Goal: Task Accomplishment & Management: Manage account settings

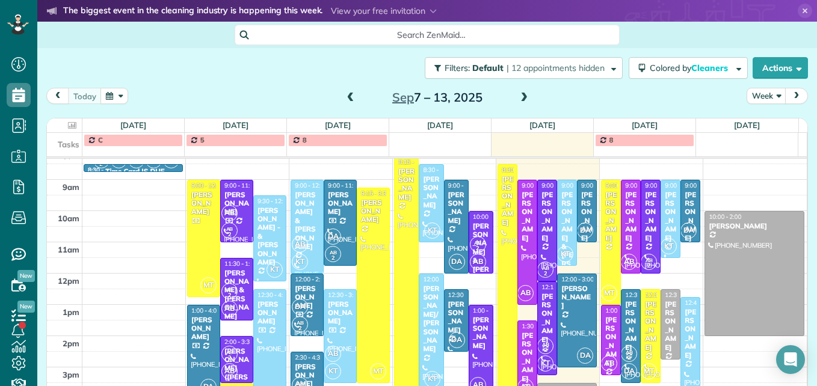
scroll to position [186, 0]
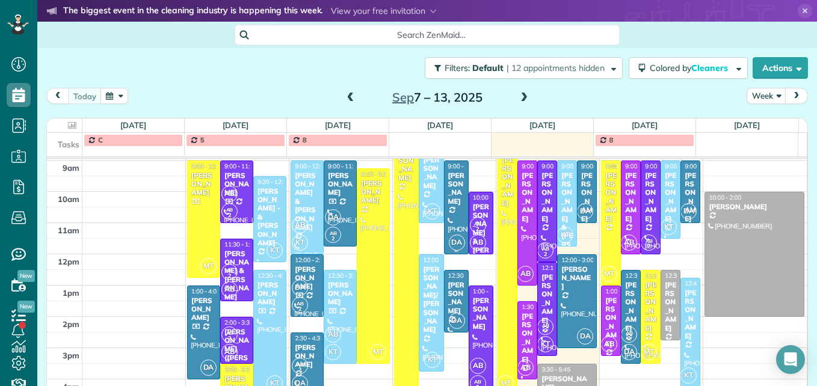
click at [448, 203] on div "[PERSON_NAME]" at bounding box center [456, 189] width 17 height 35
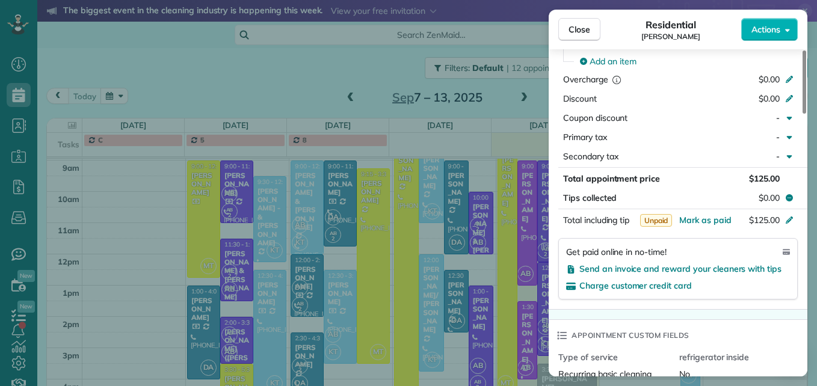
scroll to position [665, 0]
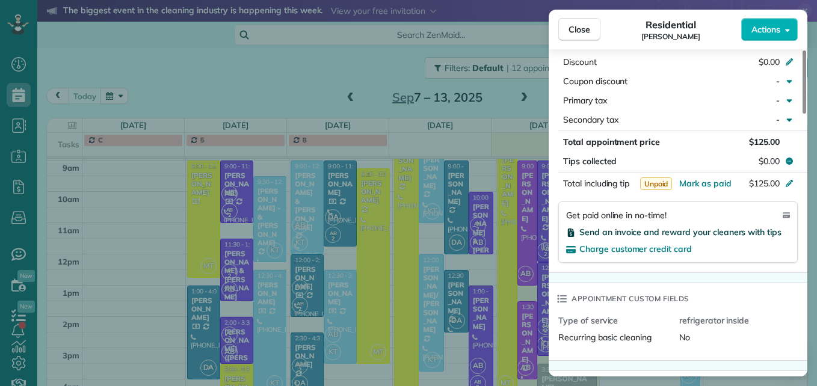
click at [647, 227] on span "Send an invoice and reward your cleaners with tips" at bounding box center [681, 232] width 202 height 11
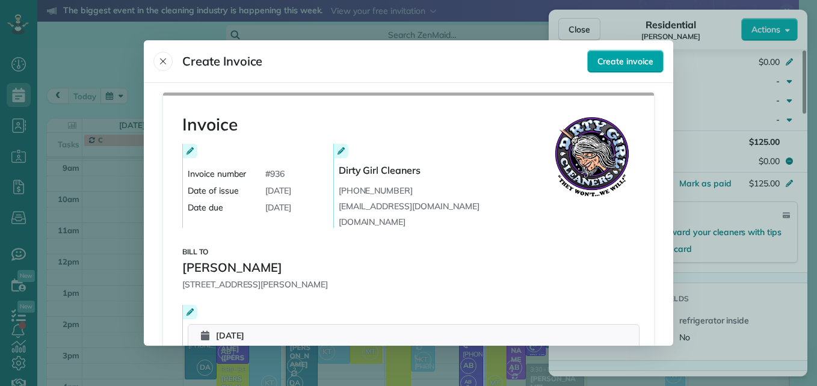
click at [631, 62] on span "Create invoice" at bounding box center [626, 61] width 56 height 12
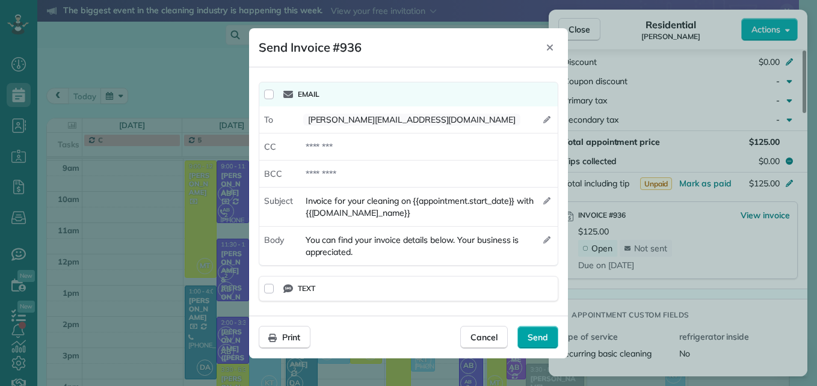
click at [537, 333] on span "Send" at bounding box center [538, 338] width 20 height 12
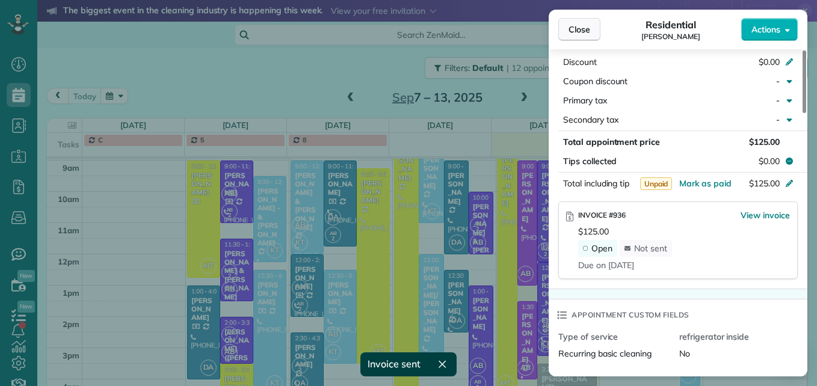
click at [596, 22] on button "Close" at bounding box center [580, 29] width 42 height 23
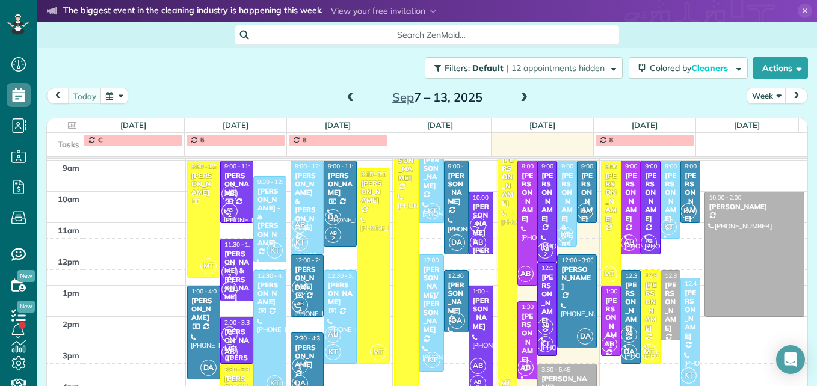
click at [472, 225] on small "2" at bounding box center [478, 229] width 15 height 11
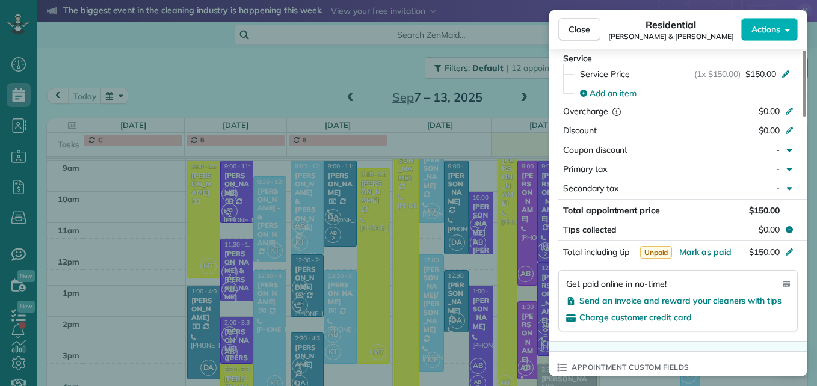
scroll to position [666, 0]
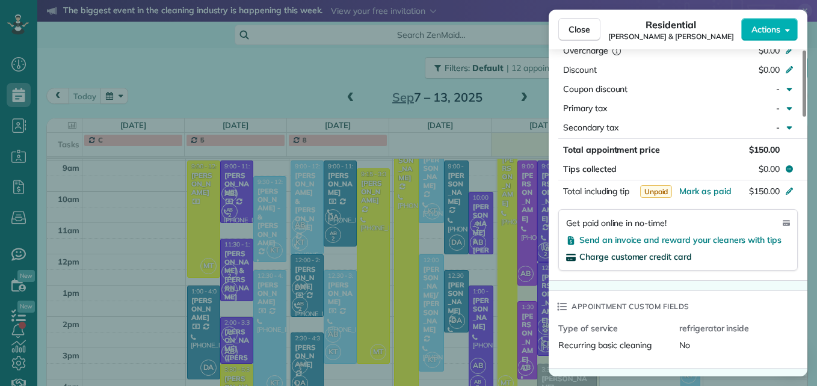
click at [642, 255] on span "Charge customer credit card" at bounding box center [636, 257] width 113 height 11
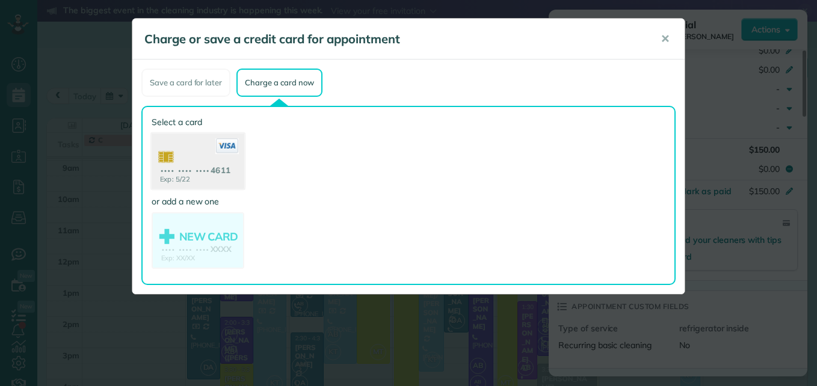
click at [199, 178] on use at bounding box center [198, 163] width 93 height 58
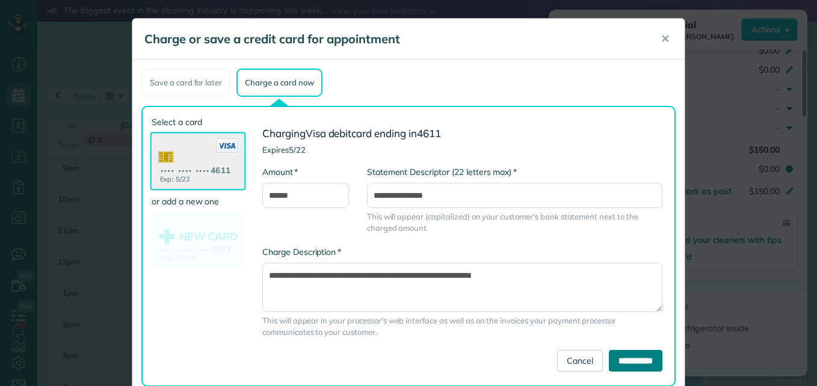
click at [617, 358] on input "**********" at bounding box center [636, 361] width 54 height 22
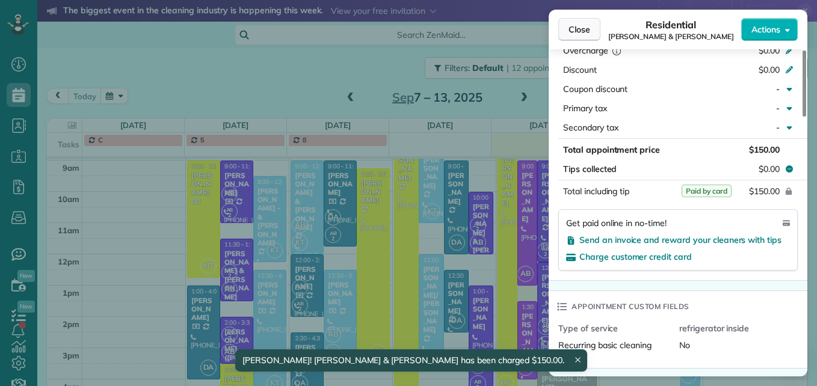
click at [572, 33] on span "Close" at bounding box center [580, 29] width 22 height 12
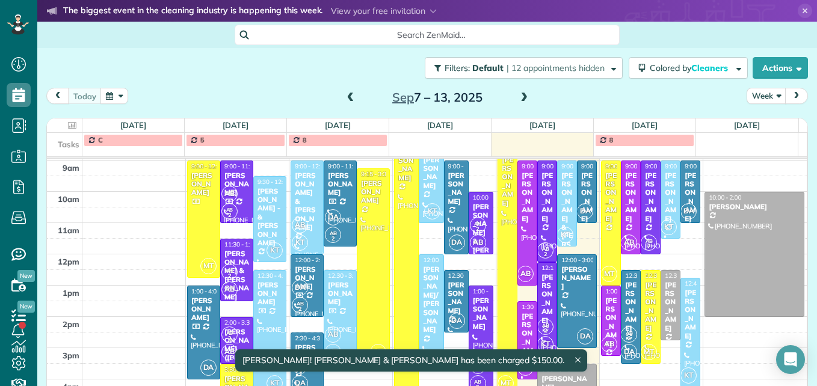
click at [473, 307] on div "[PERSON_NAME]" at bounding box center [481, 314] width 17 height 35
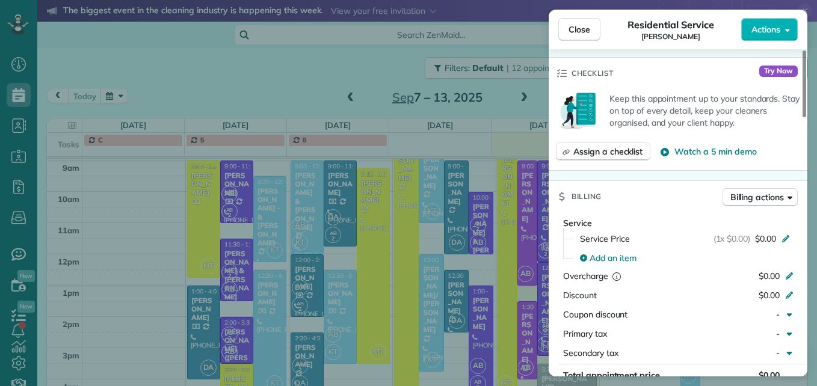
scroll to position [488, 0]
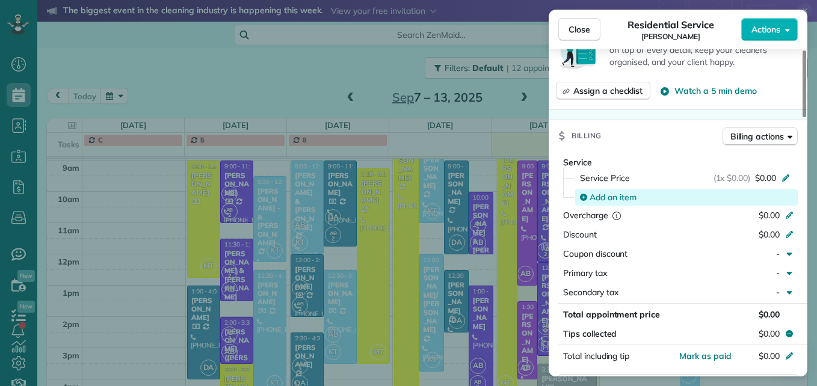
click at [627, 194] on span "Add an item" at bounding box center [613, 197] width 47 height 12
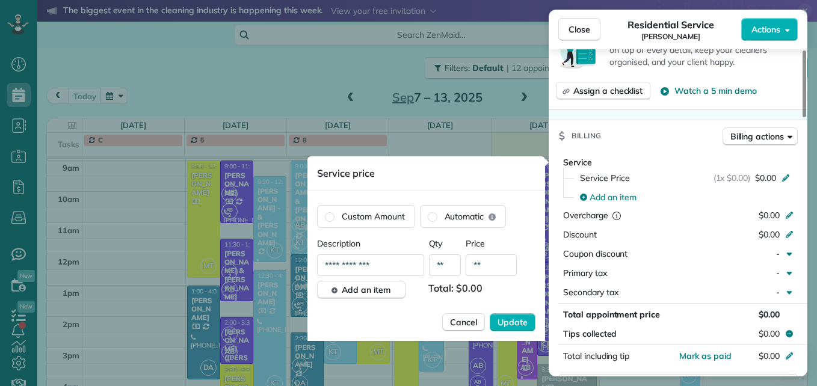
click at [488, 269] on input "**" at bounding box center [491, 266] width 51 height 22
type input "****"
click at [516, 317] on span "Update" at bounding box center [513, 323] width 30 height 12
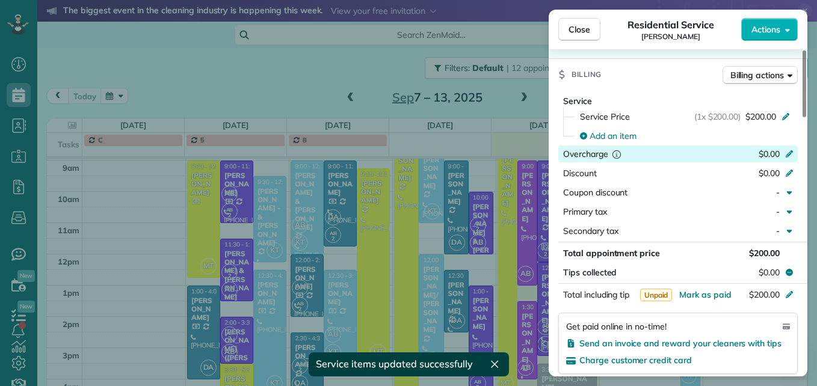
scroll to position [610, 0]
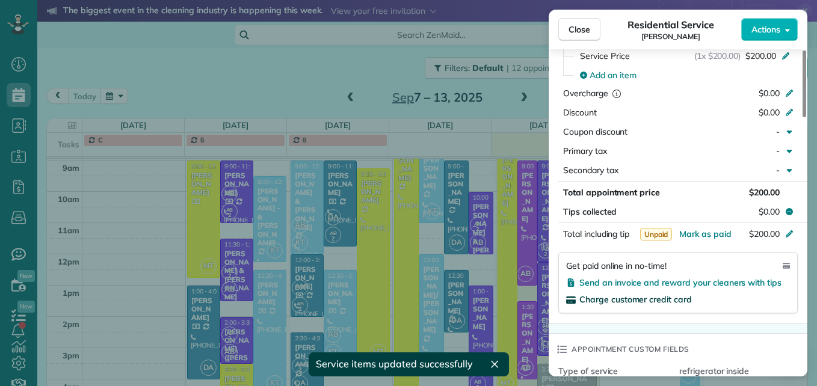
click at [630, 303] on span "Charge customer credit card" at bounding box center [636, 299] width 113 height 11
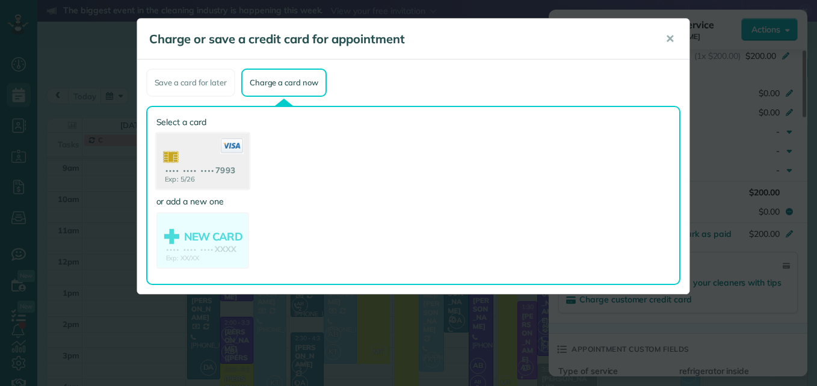
click at [184, 171] on use at bounding box center [202, 163] width 93 height 58
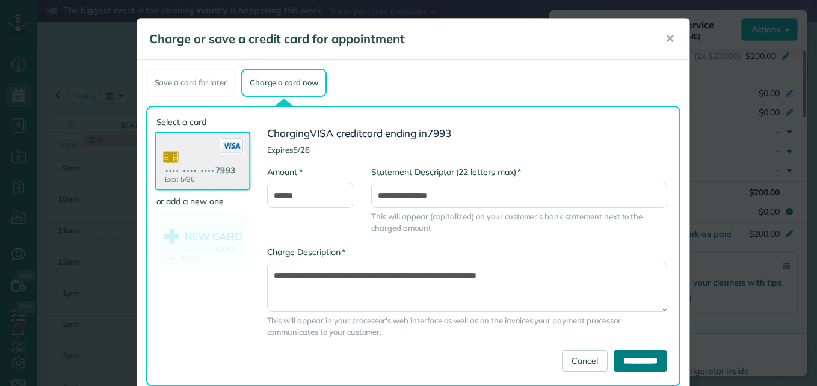
click at [632, 361] on input "**********" at bounding box center [641, 361] width 54 height 22
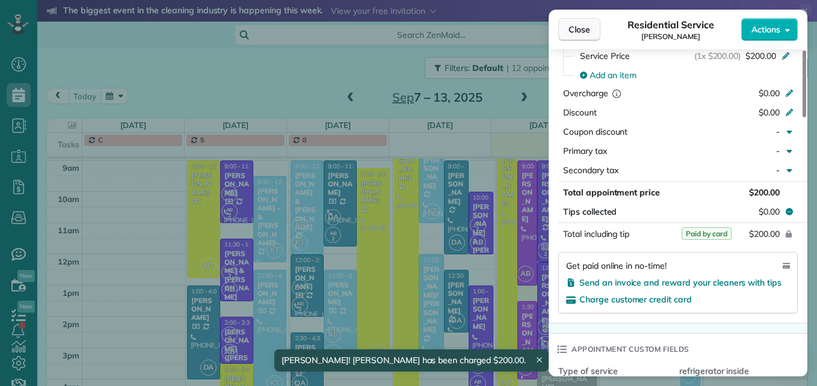
click at [581, 21] on button "Close" at bounding box center [580, 29] width 42 height 23
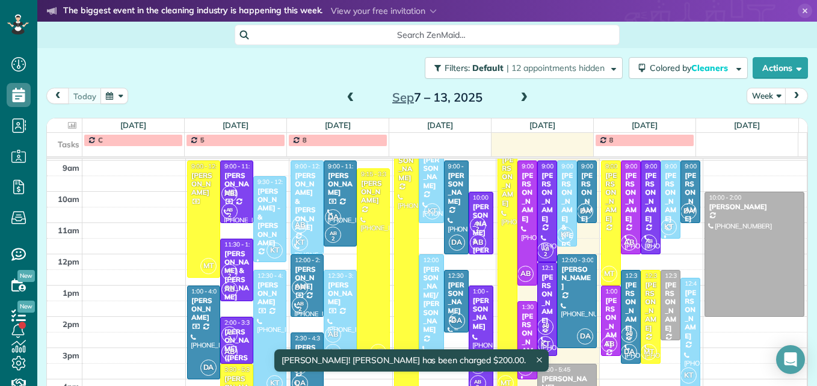
click at [448, 308] on div "[PERSON_NAME]" at bounding box center [456, 298] width 17 height 35
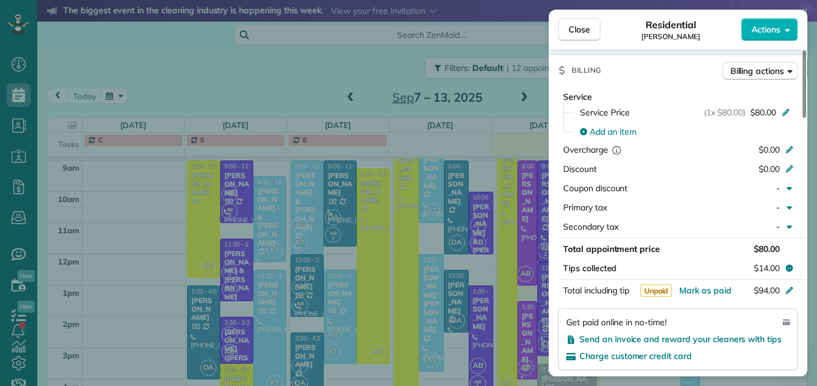
scroll to position [606, 0]
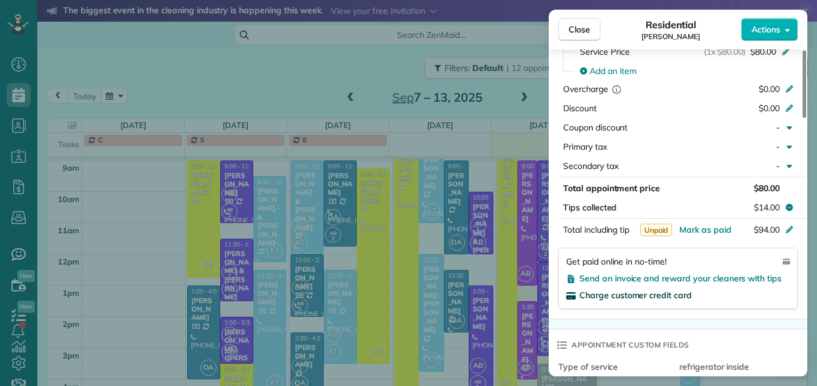
click at [650, 295] on span "Charge customer credit card" at bounding box center [636, 295] width 113 height 11
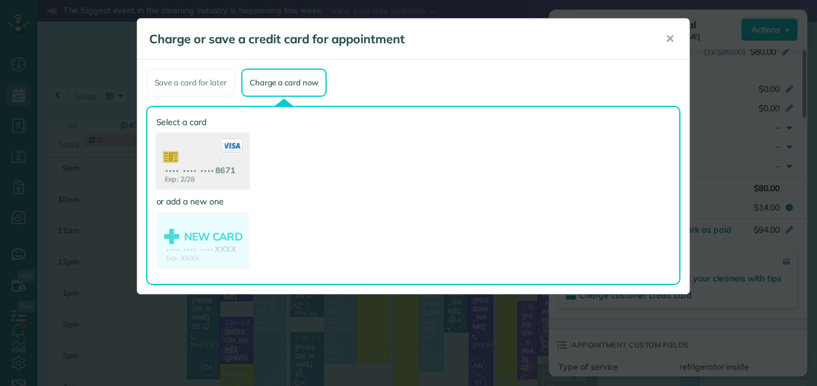
click at [227, 183] on use at bounding box center [202, 163] width 93 height 58
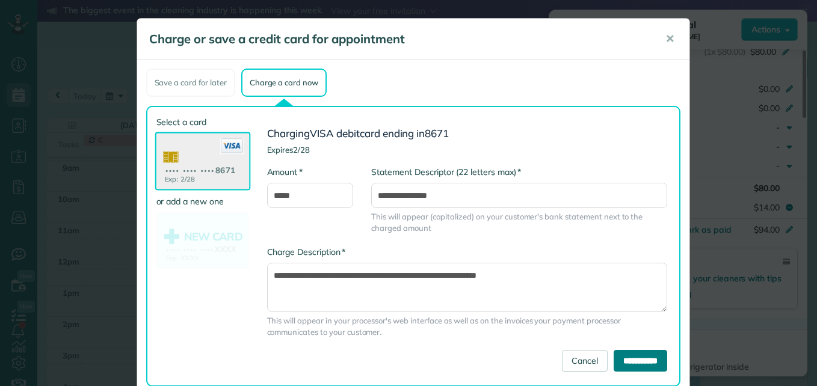
click at [645, 356] on input "**********" at bounding box center [641, 361] width 54 height 22
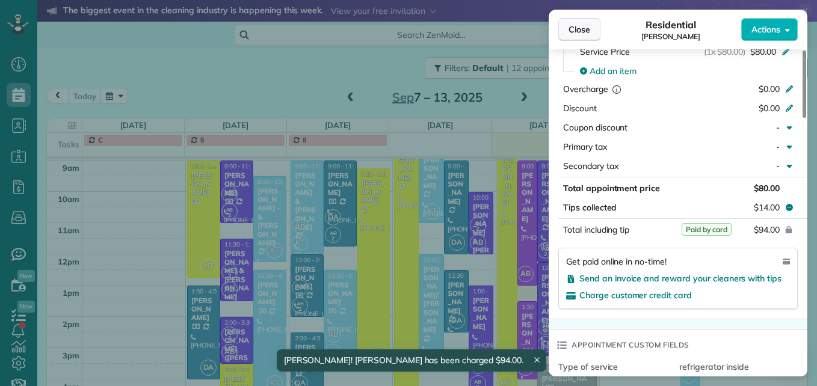
click at [559, 33] on button "Close" at bounding box center [580, 29] width 42 height 23
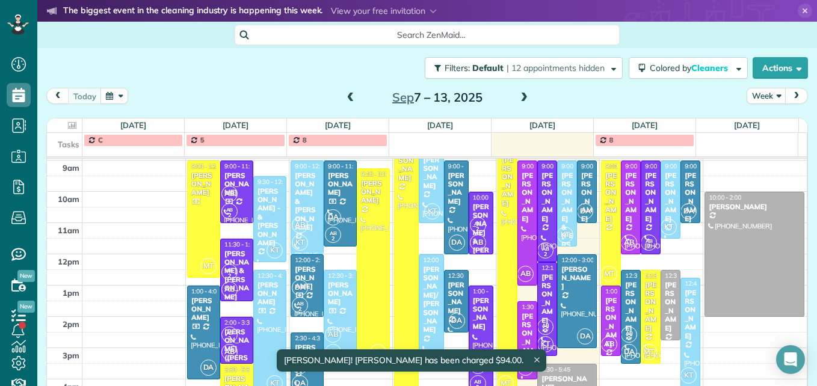
click at [423, 297] on div "[PERSON_NAME]/[PERSON_NAME]" at bounding box center [431, 299] width 17 height 69
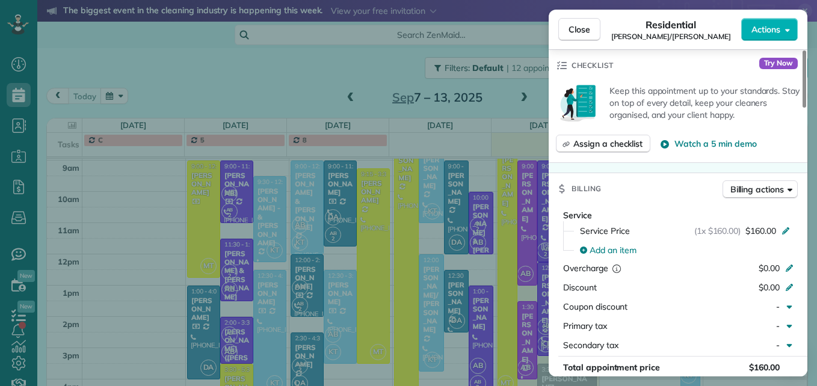
scroll to position [548, 0]
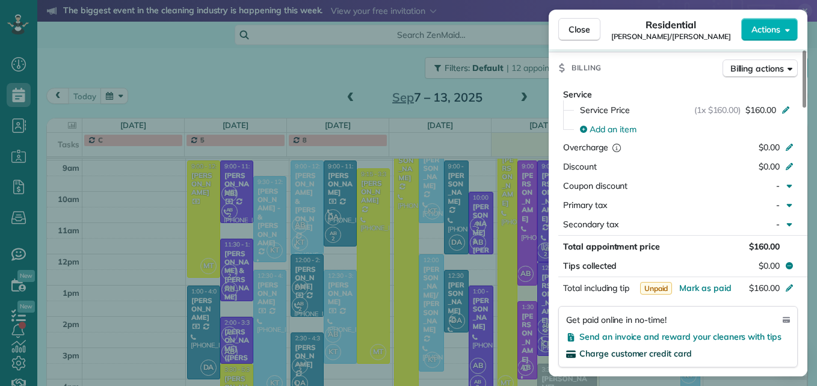
click at [619, 352] on span "Charge customer credit card" at bounding box center [636, 354] width 113 height 11
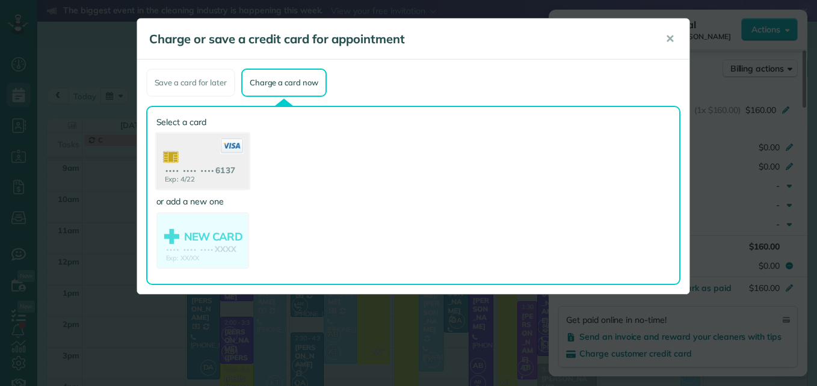
click at [214, 164] on use at bounding box center [202, 163] width 93 height 58
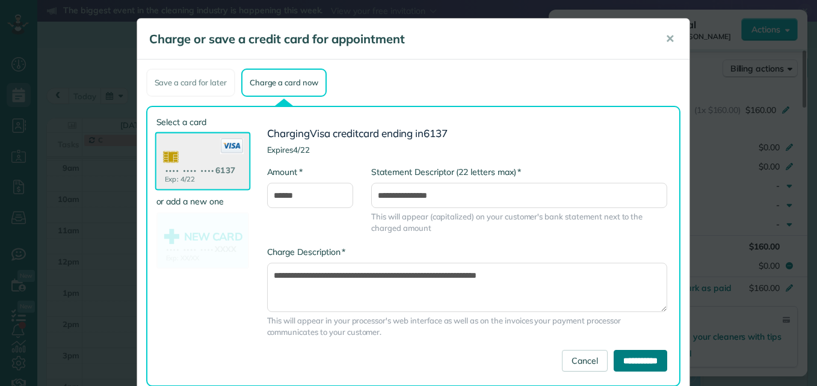
click at [624, 359] on input "**********" at bounding box center [641, 361] width 54 height 22
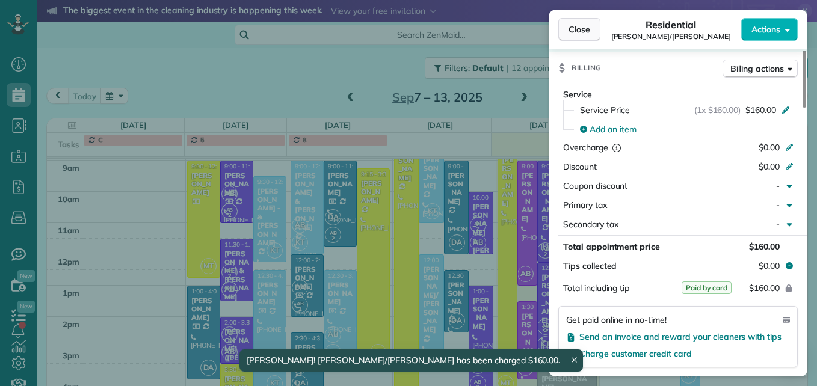
click at [588, 19] on button "Close" at bounding box center [580, 29] width 42 height 23
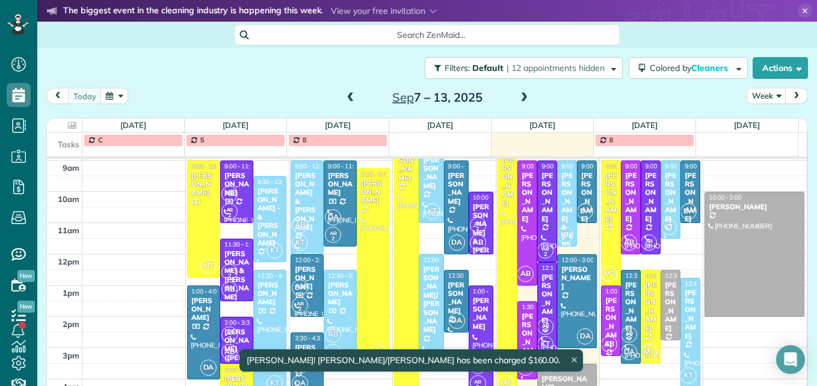
click at [397, 235] on div at bounding box center [406, 274] width 23 height 273
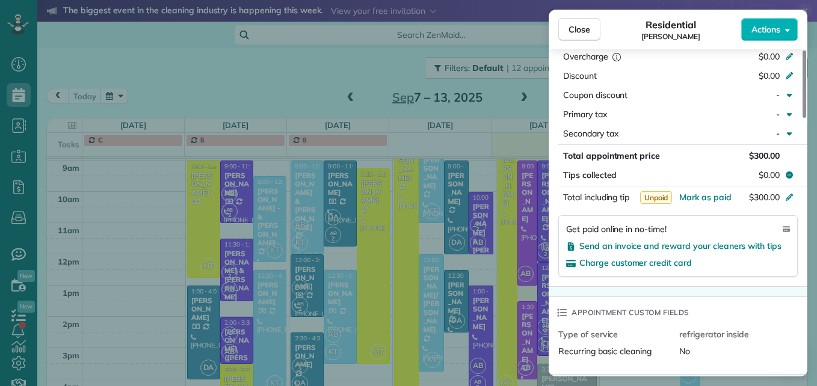
scroll to position [724, 0]
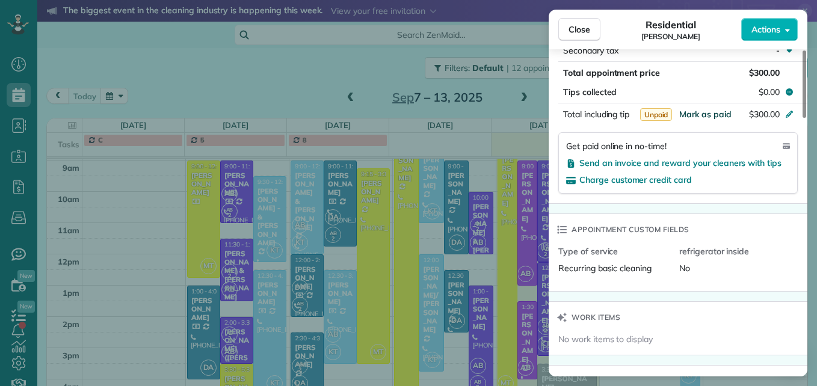
click at [705, 110] on span "Mark as paid" at bounding box center [706, 114] width 52 height 11
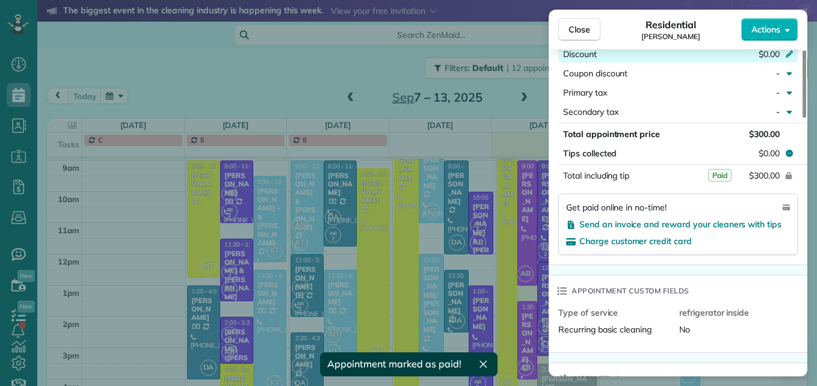
scroll to position [602, 0]
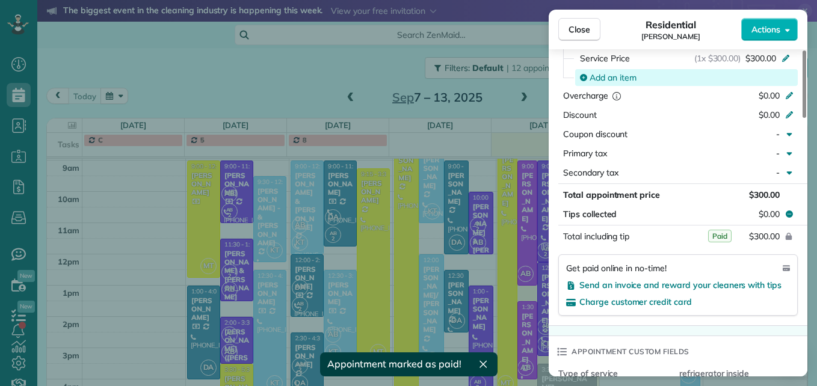
click at [630, 72] on span "Add an item" at bounding box center [613, 78] width 47 height 12
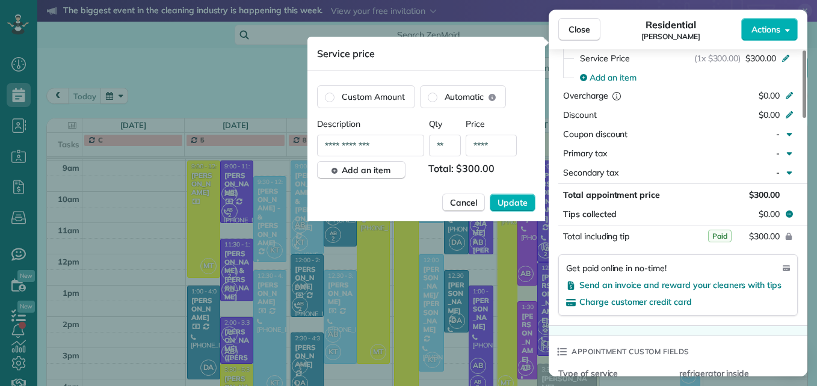
click at [495, 148] on input "****" at bounding box center [491, 146] width 51 height 22
click at [492, 149] on input "****" at bounding box center [491, 146] width 51 height 22
type input "****"
click at [531, 199] on button "Update" at bounding box center [513, 203] width 46 height 18
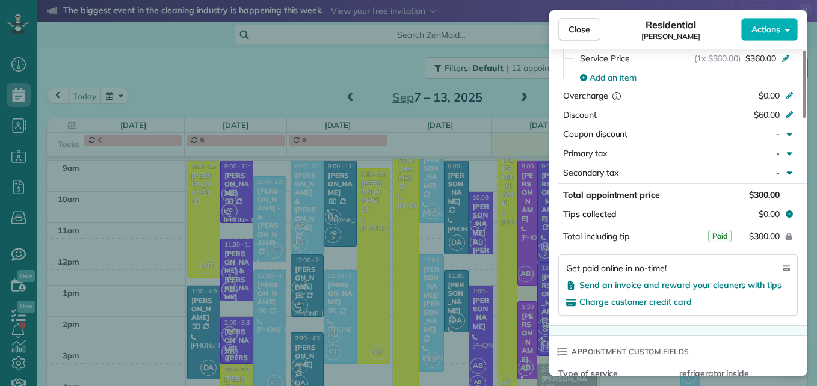
click at [715, 238] on span "Paid" at bounding box center [719, 236] width 23 height 13
click at [598, 36] on button "Close" at bounding box center [580, 29] width 42 height 23
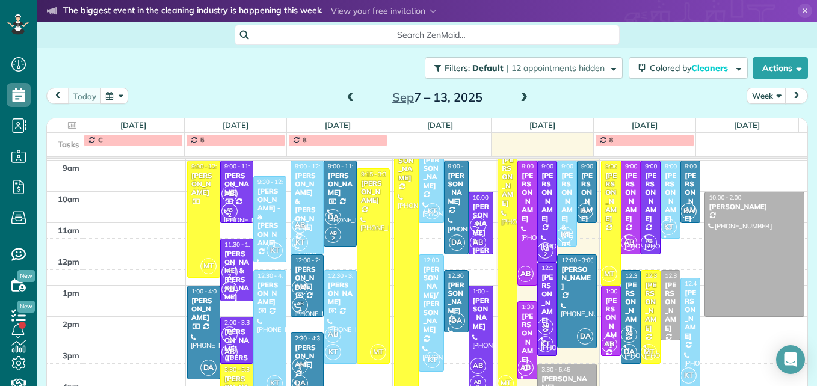
click at [518, 93] on span at bounding box center [524, 98] width 13 height 11
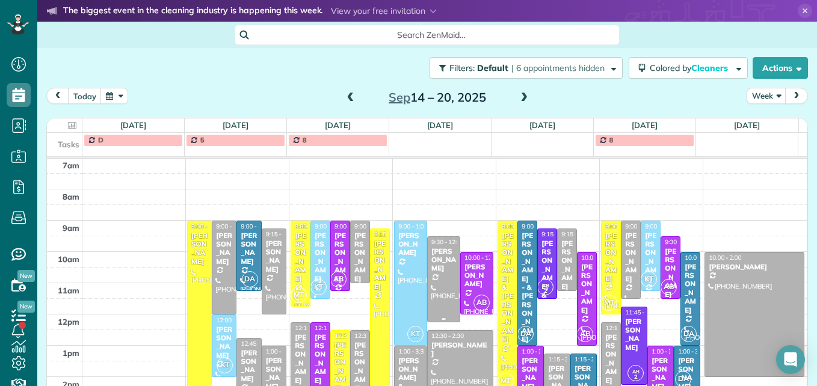
scroll to position [186, 0]
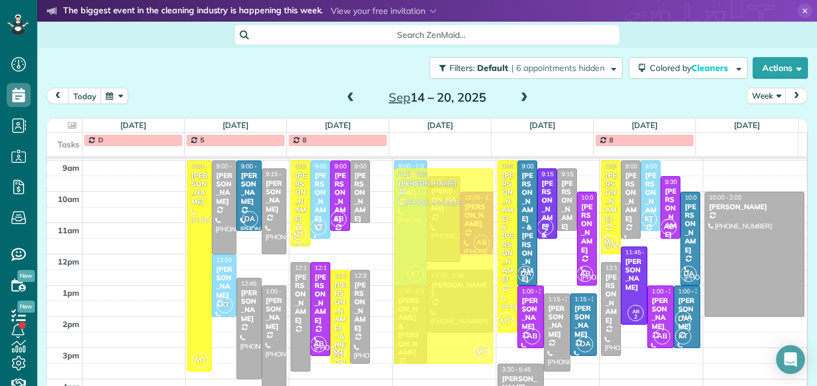
drag, startPoint x: 377, startPoint y: 294, endPoint x: 400, endPoint y: 293, distance: 22.3
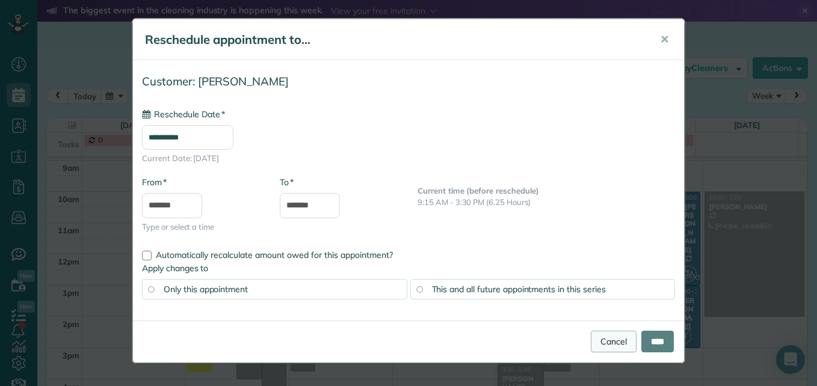
type input "**********"
click at [647, 336] on input "****" at bounding box center [658, 342] width 33 height 22
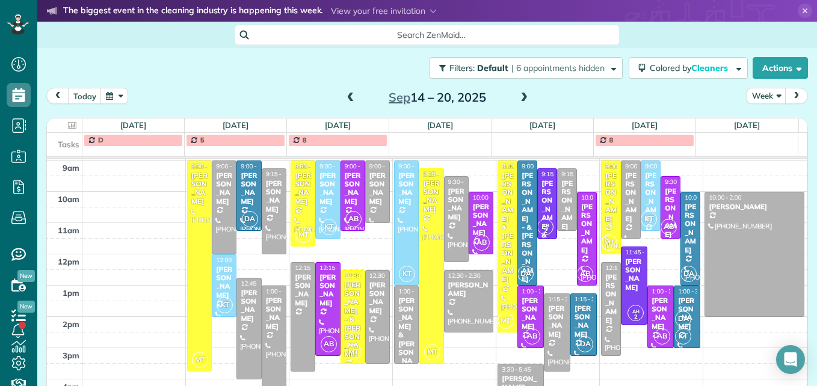
click at [518, 101] on span at bounding box center [524, 98] width 13 height 11
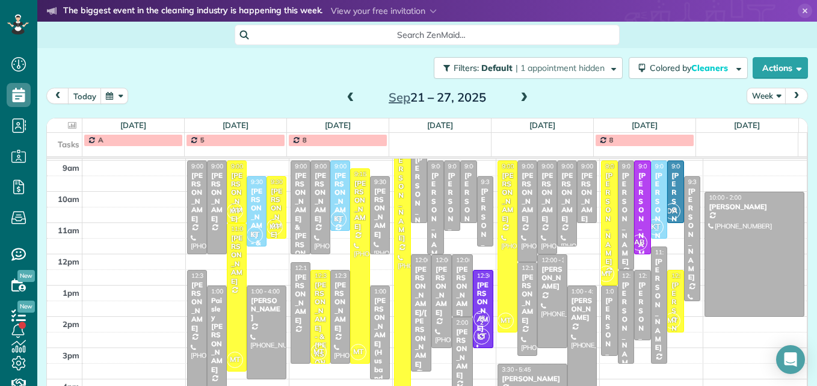
click at [520, 97] on span at bounding box center [524, 98] width 13 height 11
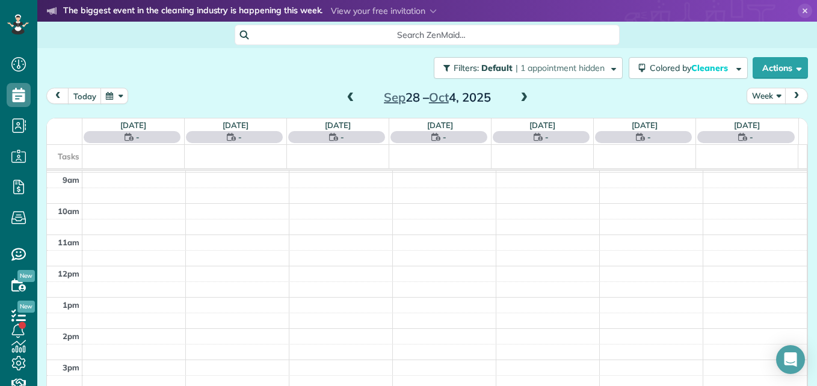
scroll to position [126, 0]
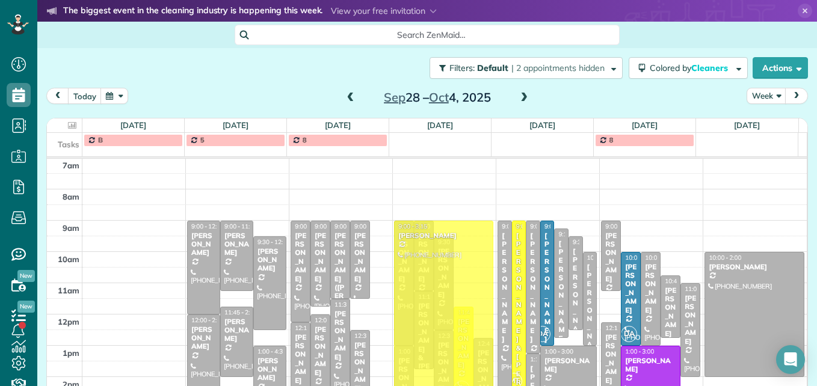
drag, startPoint x: 371, startPoint y: 261, endPoint x: 420, endPoint y: 253, distance: 50.1
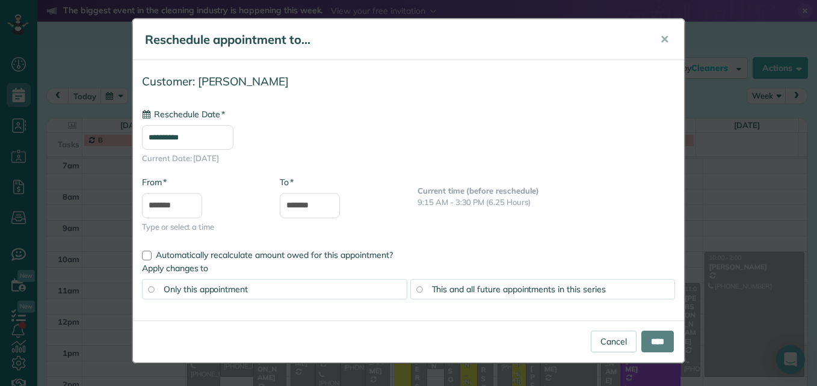
type input "**********"
click at [649, 347] on input "****" at bounding box center [658, 342] width 33 height 22
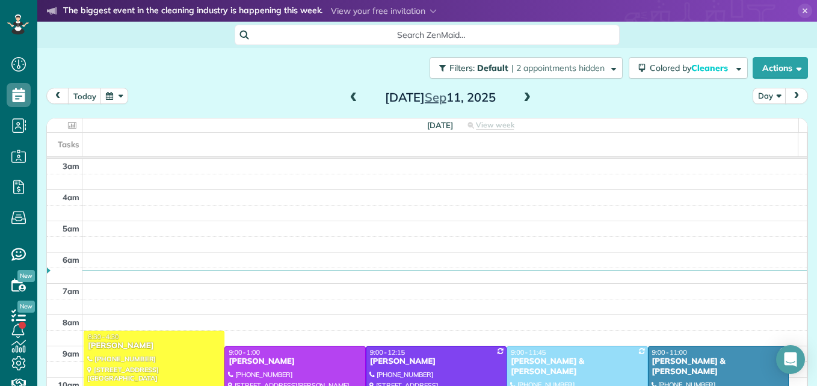
scroll to position [186, 0]
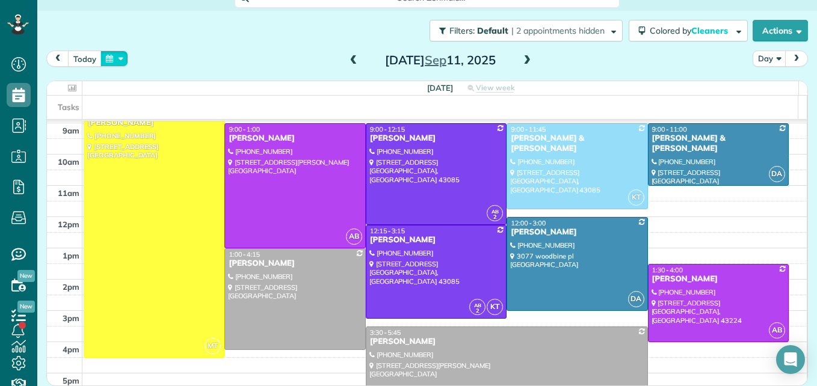
click at [119, 58] on button "button" at bounding box center [115, 59] width 28 height 16
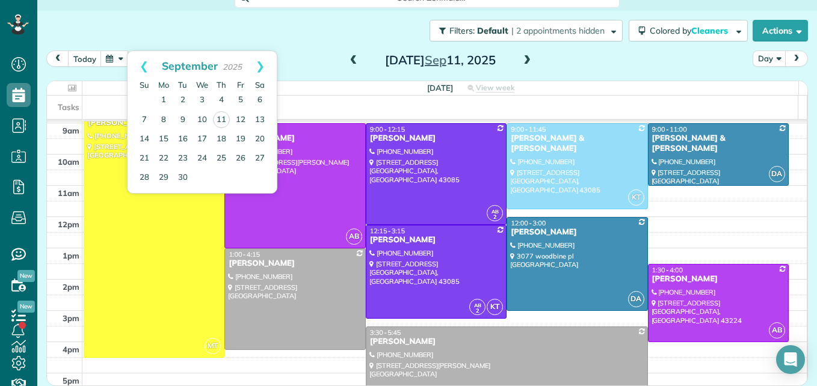
click at [408, 75] on div "[DATE] Day [DATE] [DATE] View week $1,185.00 31.5 Man Hours 10 Appointments 0% …" at bounding box center [427, 199] width 762 height 296
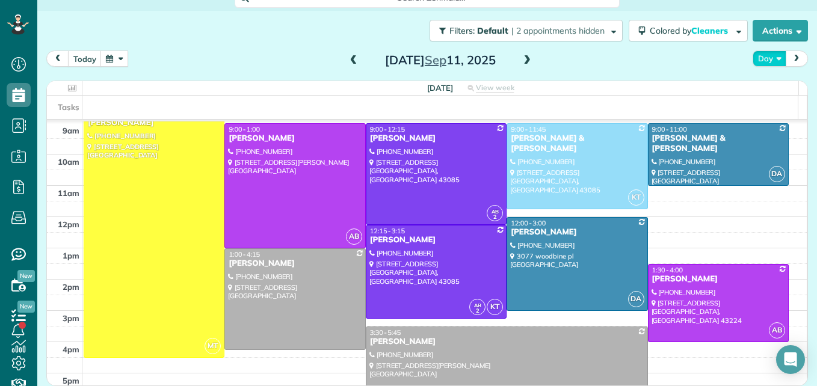
click at [753, 61] on button "Day" at bounding box center [770, 59] width 34 height 16
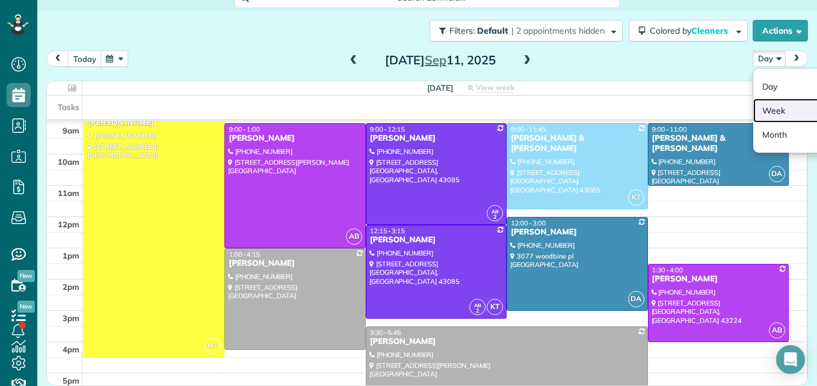
click at [762, 115] on link "Week" at bounding box center [801, 111] width 95 height 24
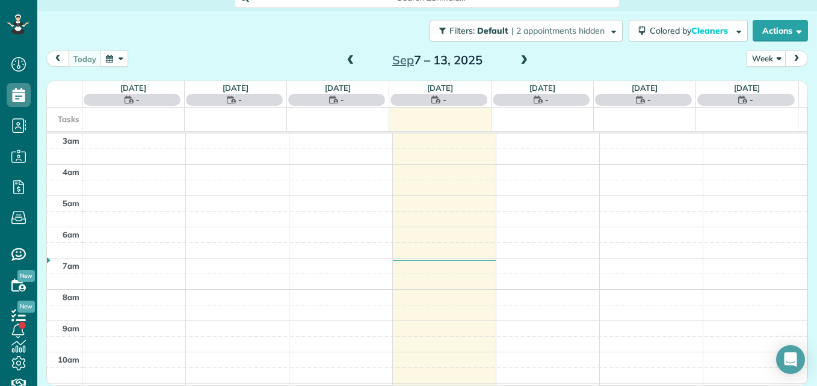
scroll to position [126, 0]
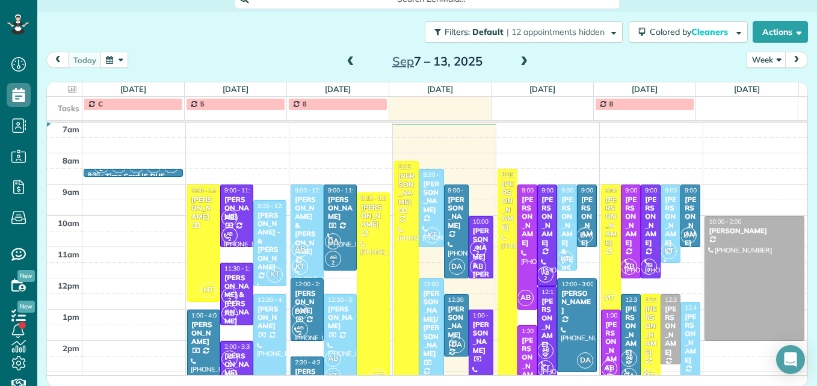
click at [523, 64] on span at bounding box center [524, 62] width 13 height 11
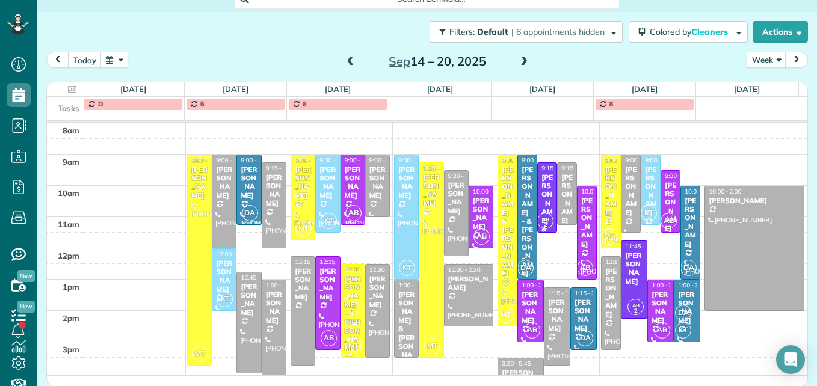
scroll to position [216, 0]
